Goal: Navigation & Orientation: Understand site structure

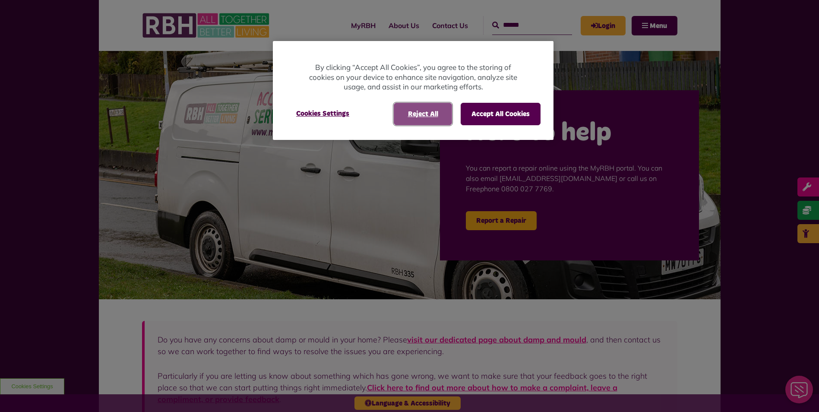
click at [433, 116] on button "Reject All" at bounding box center [423, 114] width 58 height 22
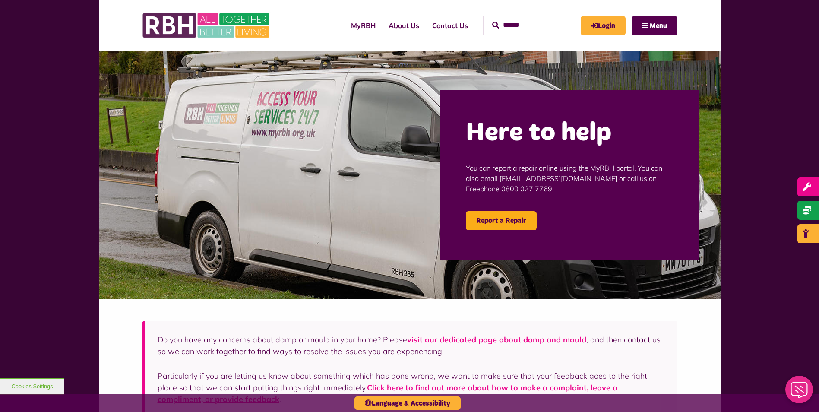
click at [388, 24] on link "About Us" at bounding box center [404, 25] width 44 height 23
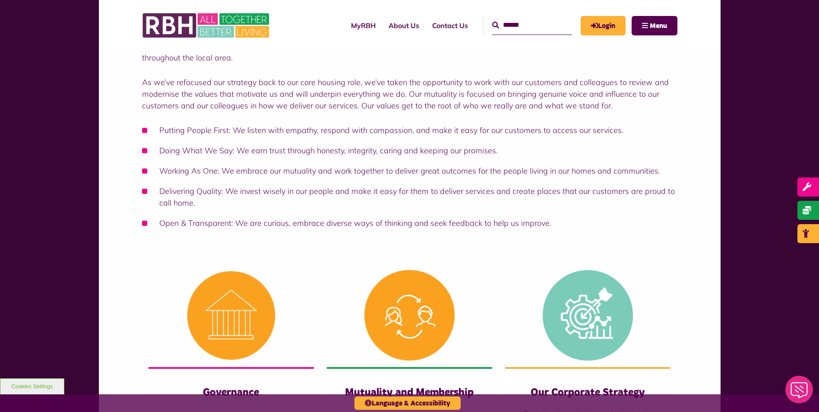
scroll to position [359, 0]
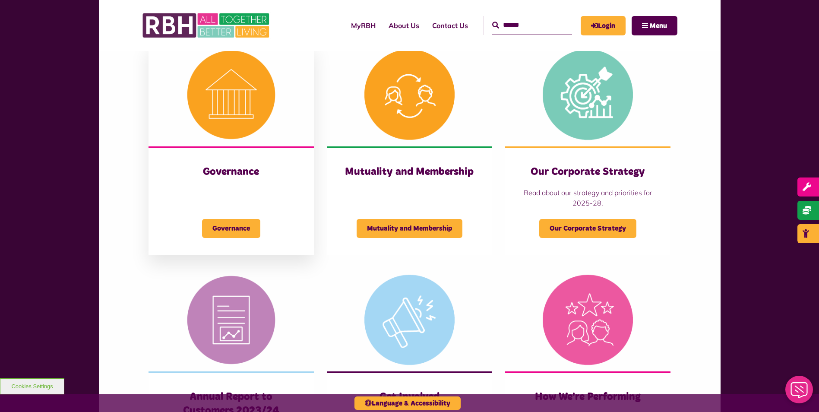
click at [240, 98] on img at bounding box center [231, 95] width 165 height 104
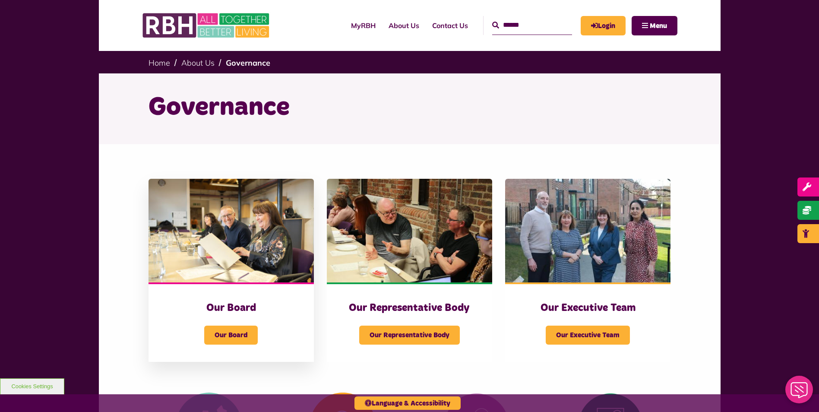
click at [242, 234] on img at bounding box center [231, 231] width 165 height 104
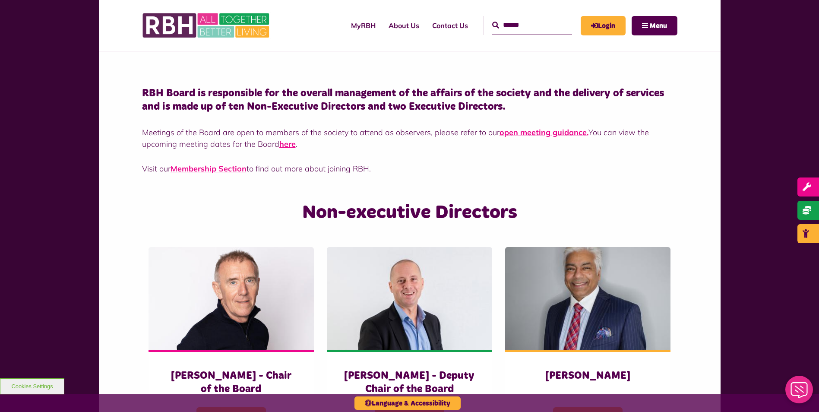
scroll to position [25, 0]
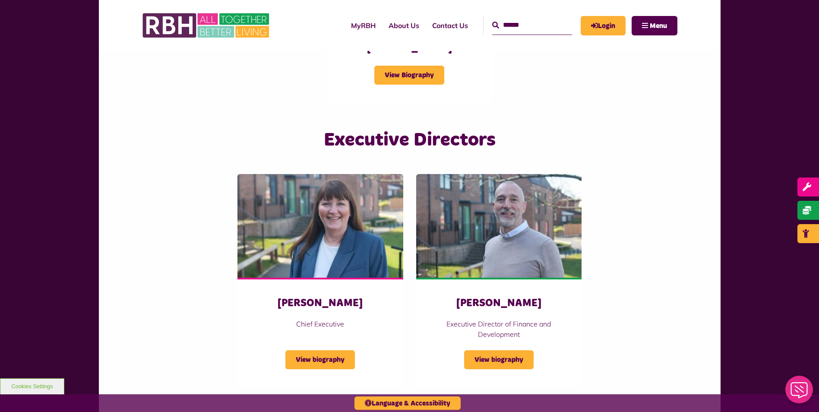
scroll to position [1332, 0]
